Goal: Communication & Community: Participate in discussion

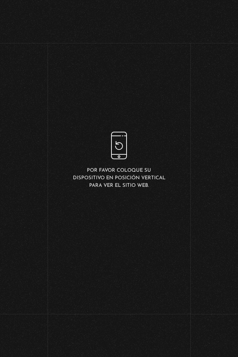
click at [169, 160] on div "Por favor coloque su dispositivo en posición vertical para ver el sitio web." at bounding box center [119, 161] width 238 height 322
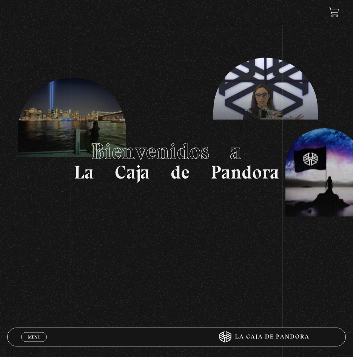
click at [35, 336] on span "Menu" at bounding box center [34, 337] width 12 height 5
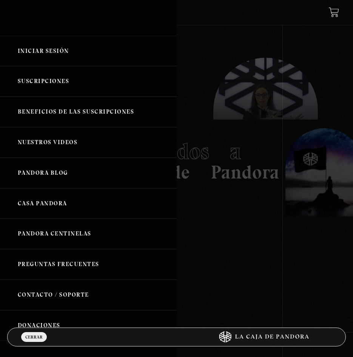
click at [67, 49] on link "Iniciar Sesión" at bounding box center [88, 51] width 177 height 31
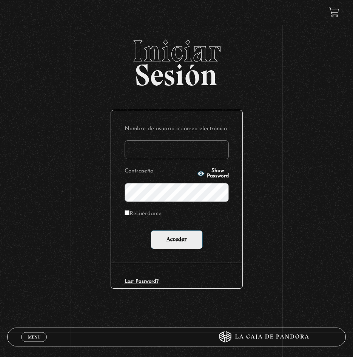
click at [196, 149] on input "Nombre de usuario o correo electrónico" at bounding box center [177, 150] width 104 height 19
type input "marielavd3@gmail.com"
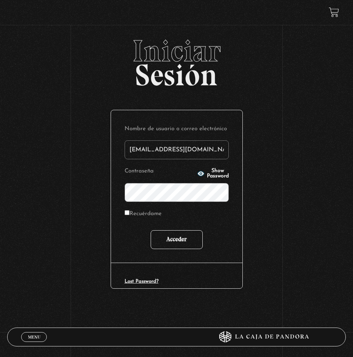
click at [176, 237] on input "Acceder" at bounding box center [177, 239] width 52 height 19
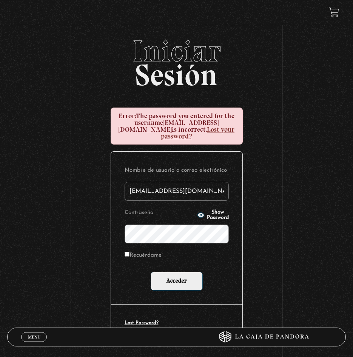
click at [207, 210] on span "Show Password" at bounding box center [218, 215] width 22 height 11
click at [184, 276] on input "Acceder" at bounding box center [177, 281] width 52 height 19
click at [179, 277] on input "Acceder" at bounding box center [177, 281] width 52 height 19
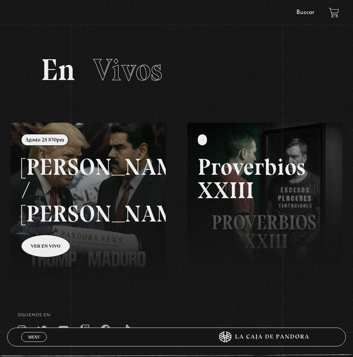
click at [45, 224] on link at bounding box center [187, 301] width 353 height 357
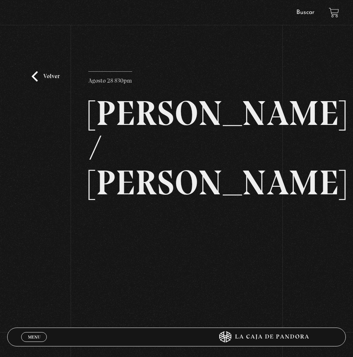
click at [218, 49] on div "Volver [DATE] 830pm [PERSON_NAME] / [GEOGRAPHIC_DATA]" at bounding box center [176, 181] width 353 height 290
click at [176, 303] on div "Menu Cerrar [PERSON_NAME] En vivos Pandora Centinelas Mi cuenta Salir [GEOGRAPH…" at bounding box center [176, 239] width 353 height 479
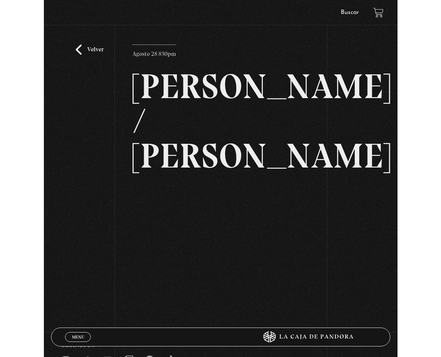
scroll to position [13, 0]
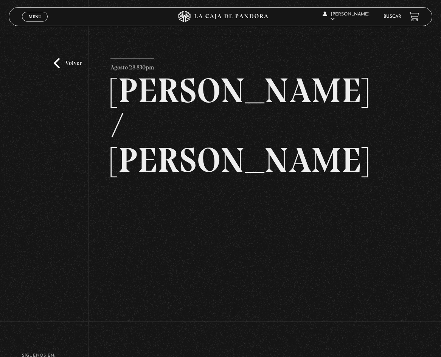
click at [184, 283] on div "Volver [DATE] 830pm [PERSON_NAME] / [GEOGRAPHIC_DATA]" at bounding box center [220, 192] width 220 height 269
